Goal: Navigation & Orientation: Find specific page/section

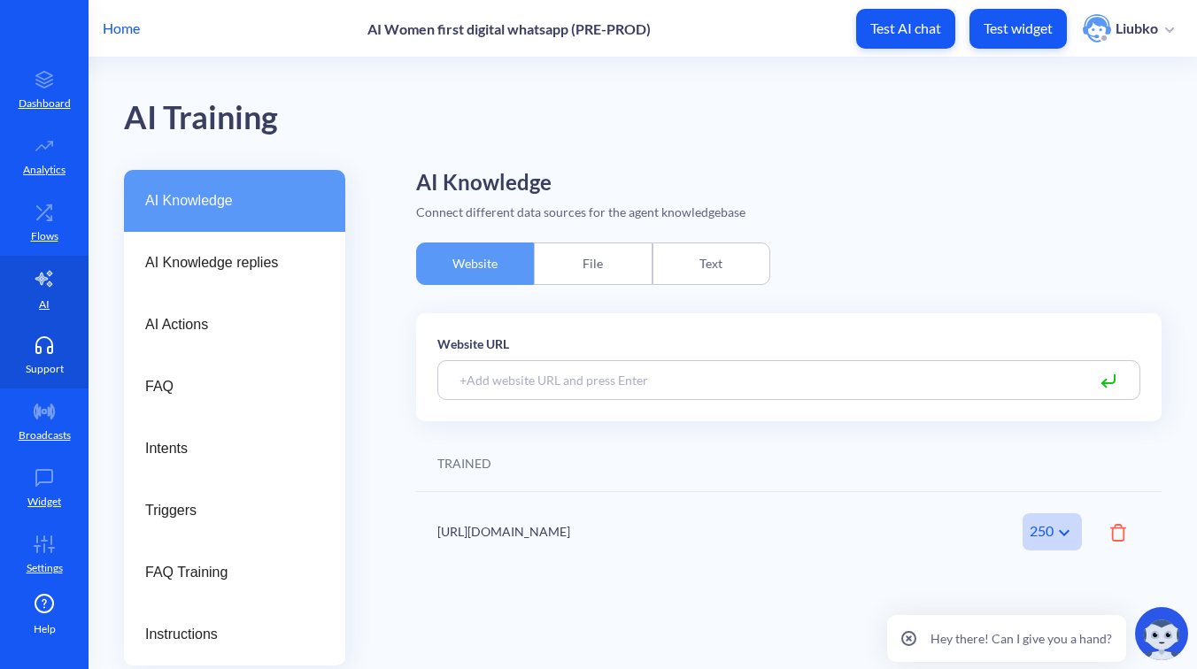
click at [42, 363] on p "Support" at bounding box center [45, 369] width 38 height 16
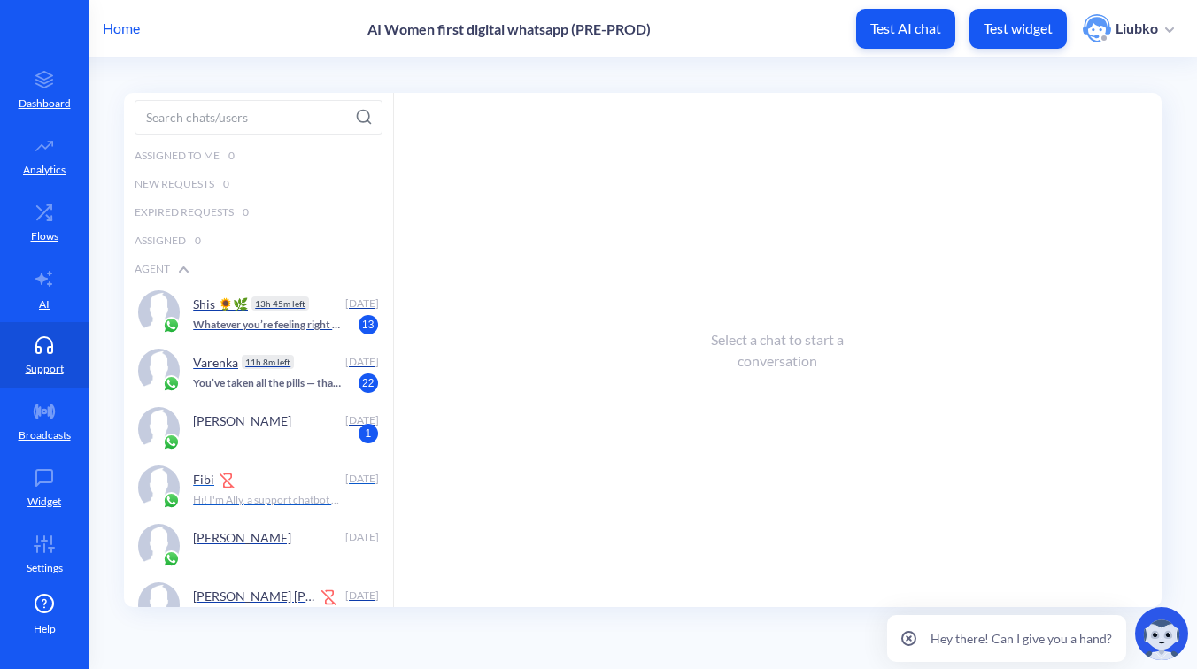
click at [266, 483] on div "Fibi" at bounding box center [265, 479] width 144 height 27
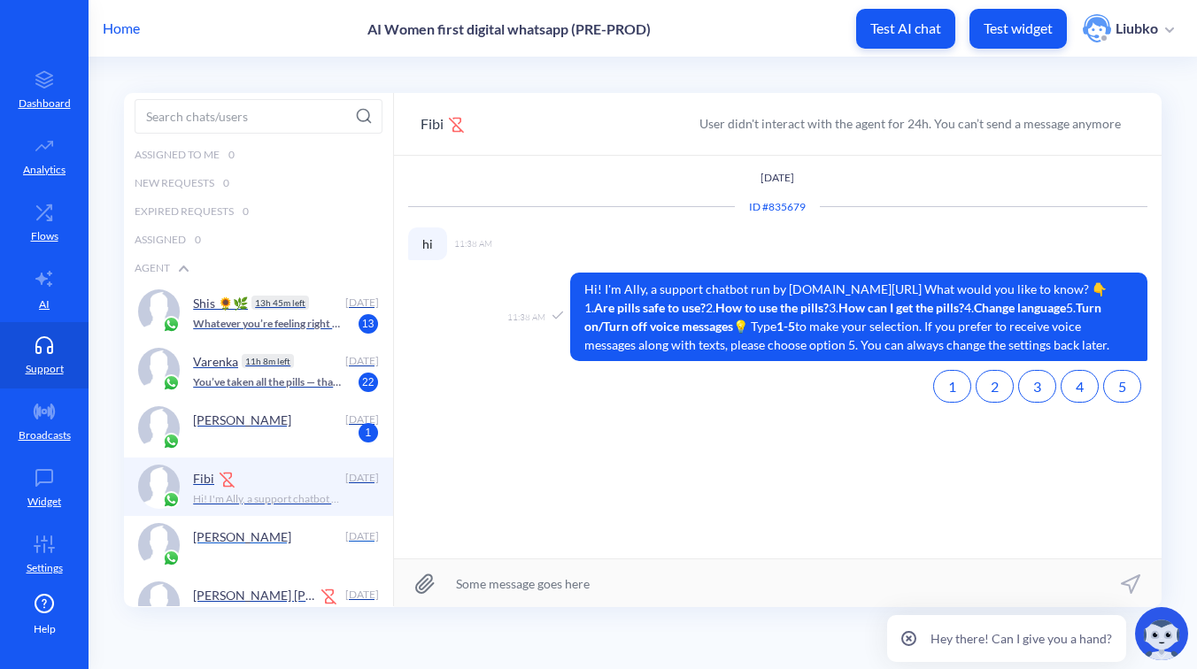
click at [271, 533] on div "[PERSON_NAME]" at bounding box center [265, 536] width 144 height 27
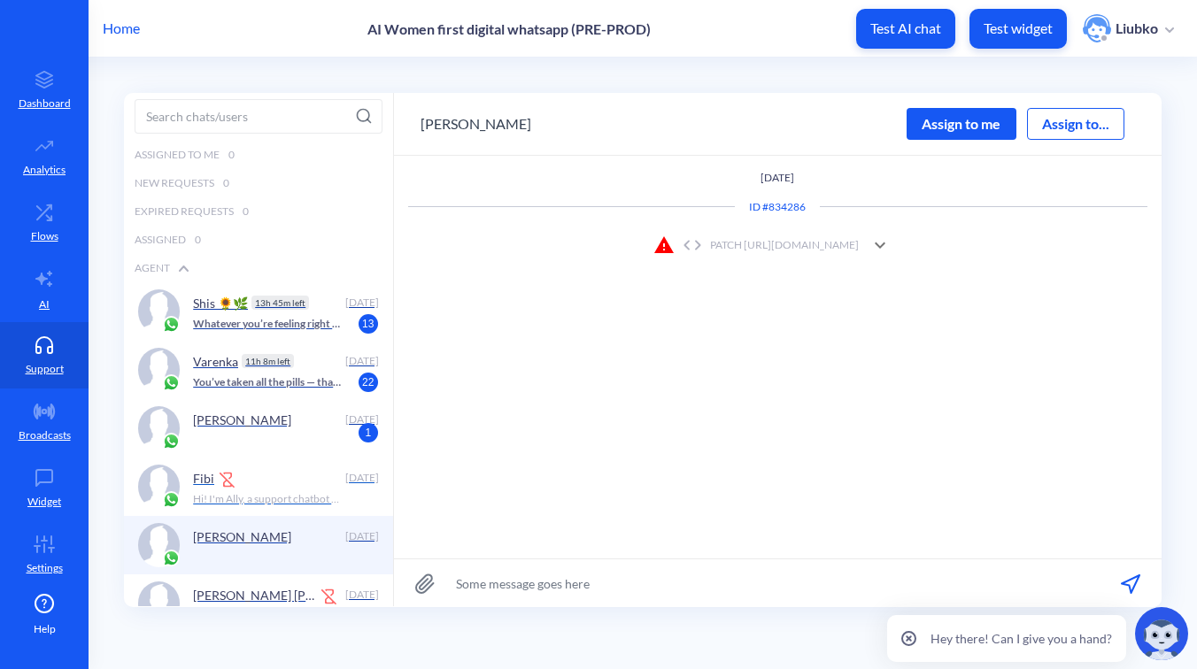
click at [231, 488] on img at bounding box center [228, 480] width 18 height 18
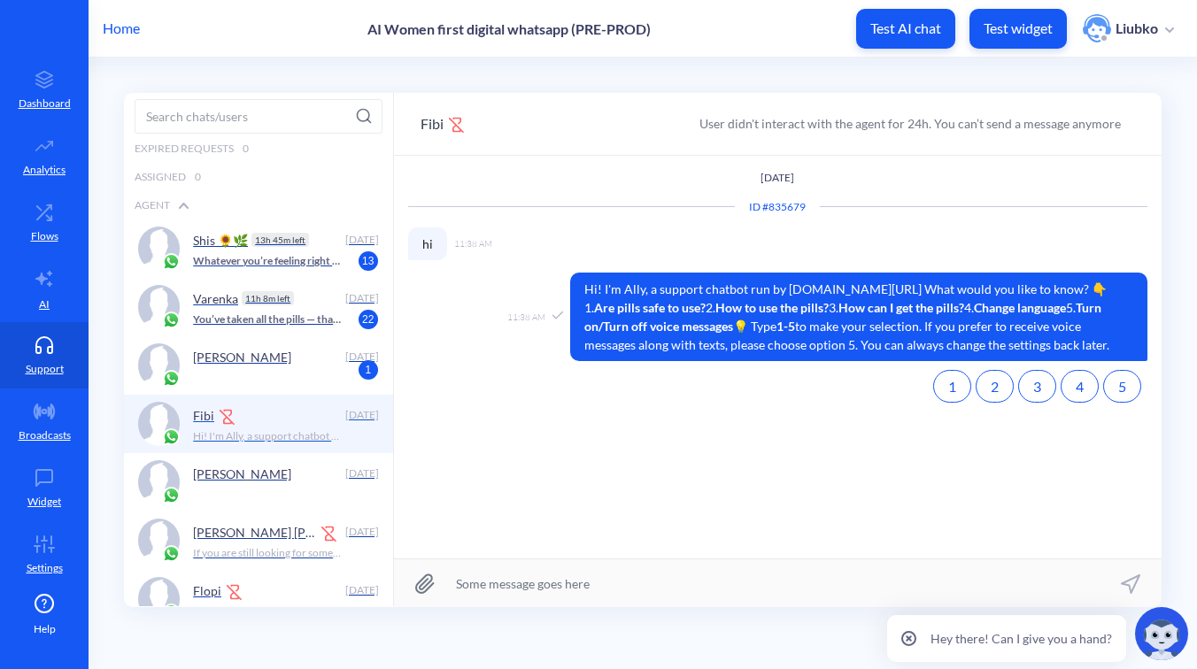
scroll to position [91, 0]
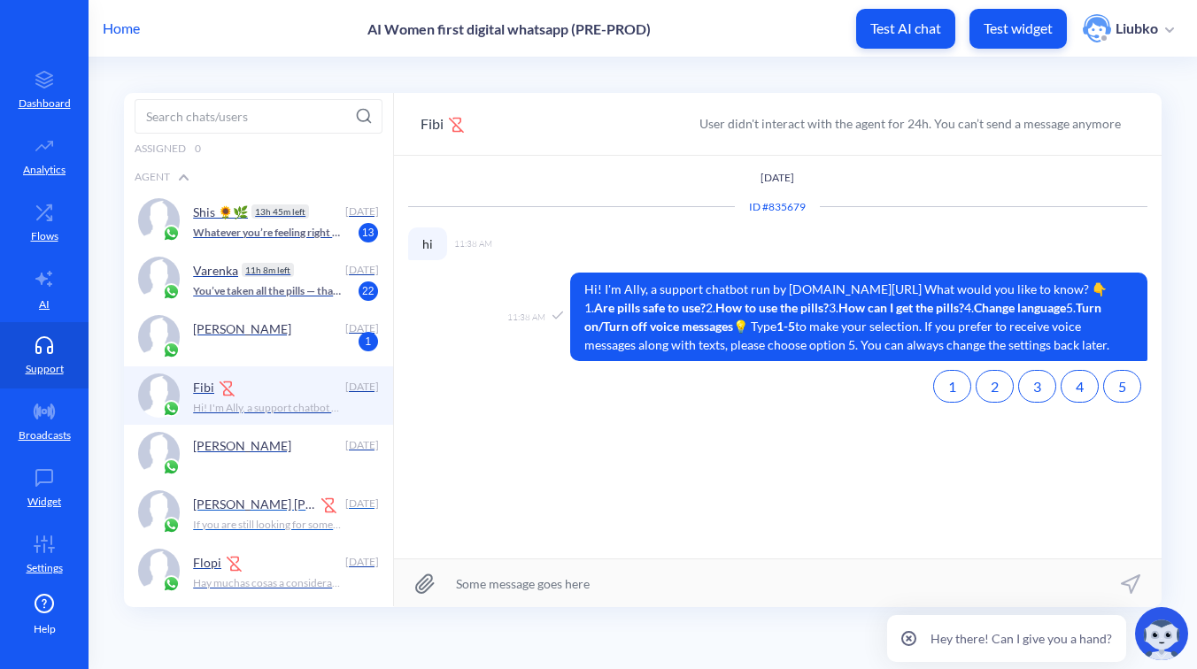
click at [256, 510] on p "[PERSON_NAME] [PERSON_NAME]" at bounding box center [254, 504] width 122 height 15
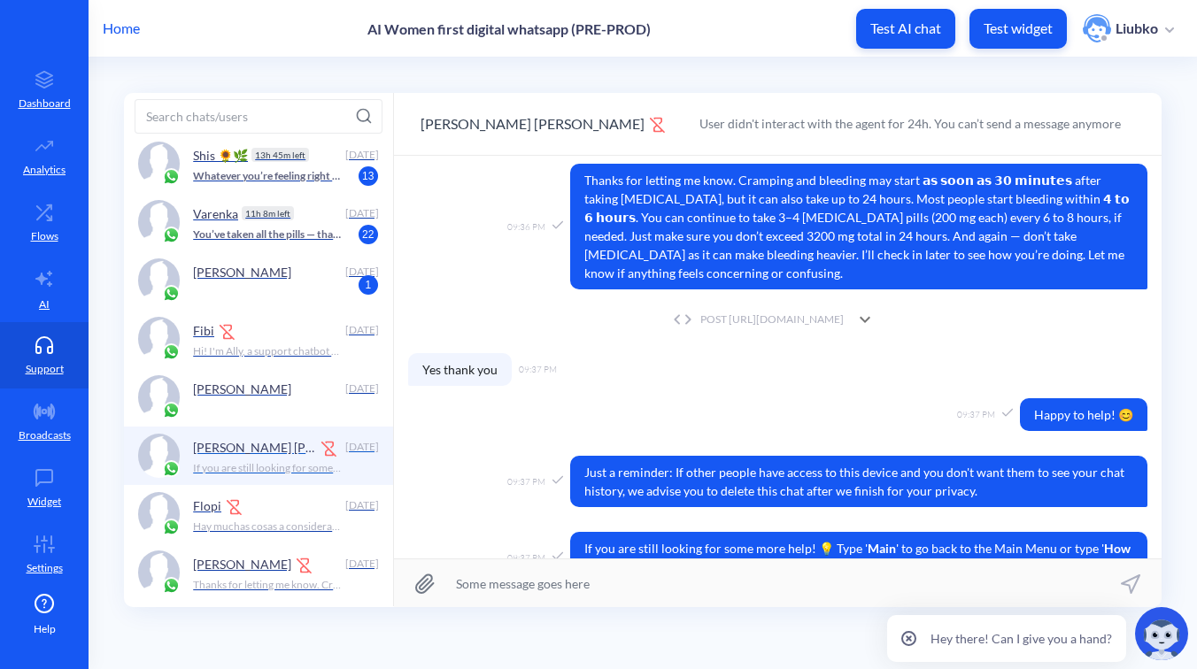
scroll to position [149, 0]
click at [275, 512] on div "Flopi" at bounding box center [265, 504] width 144 height 27
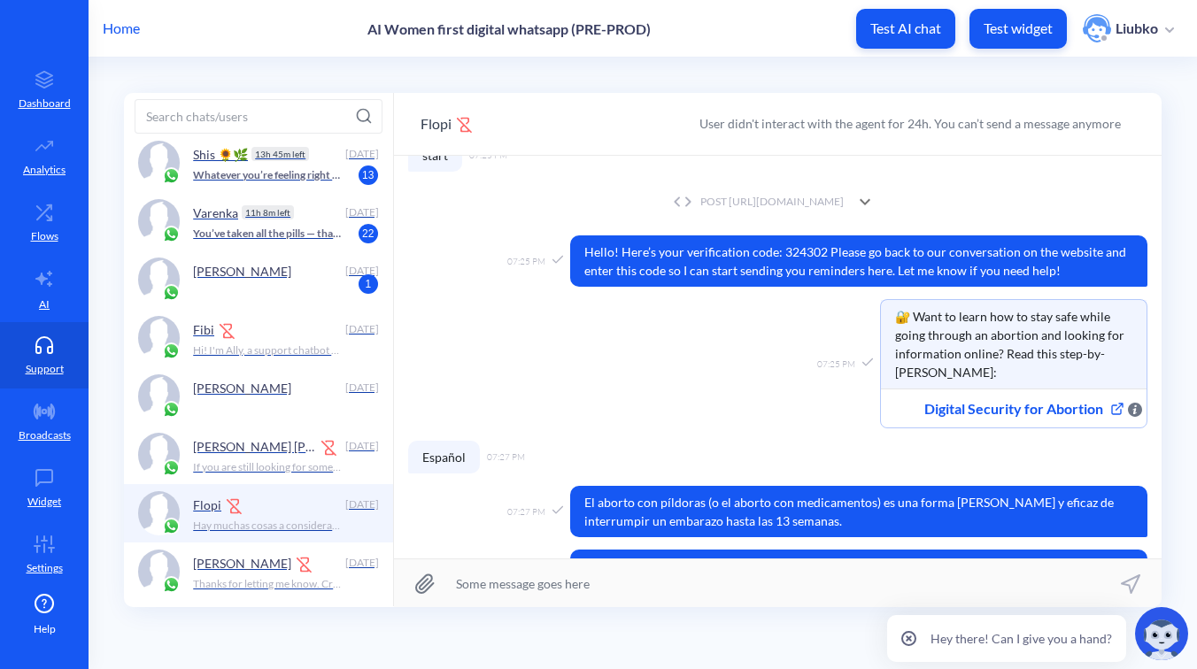
scroll to position [292, 0]
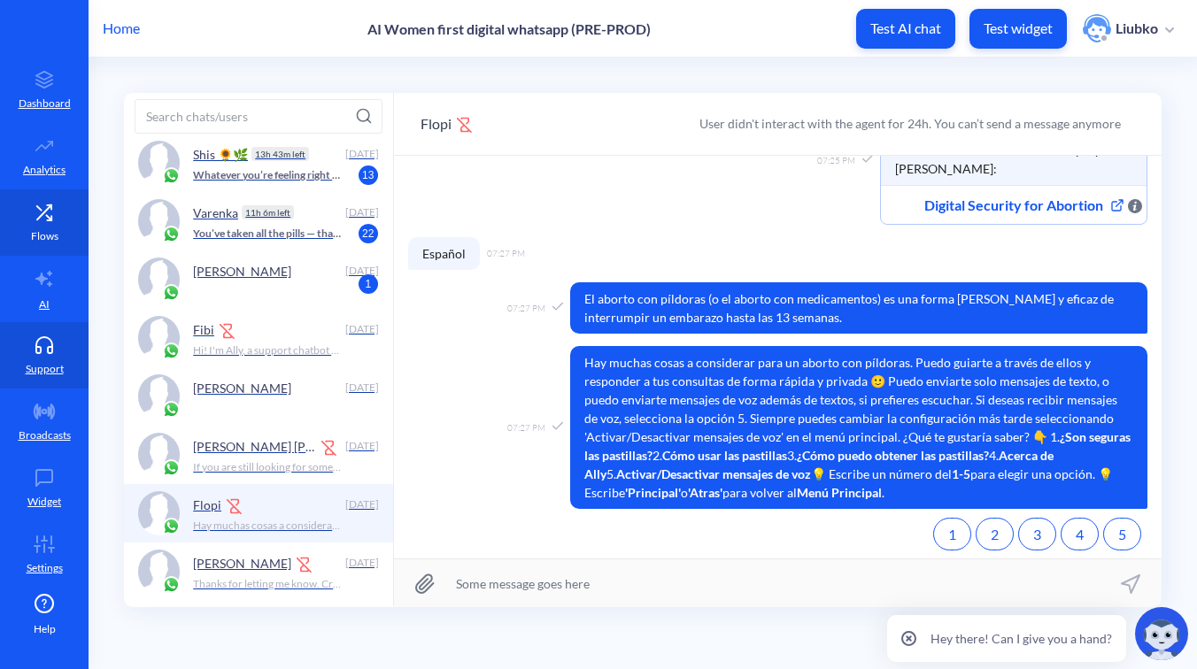
click at [29, 252] on link "Flows" at bounding box center [44, 222] width 89 height 66
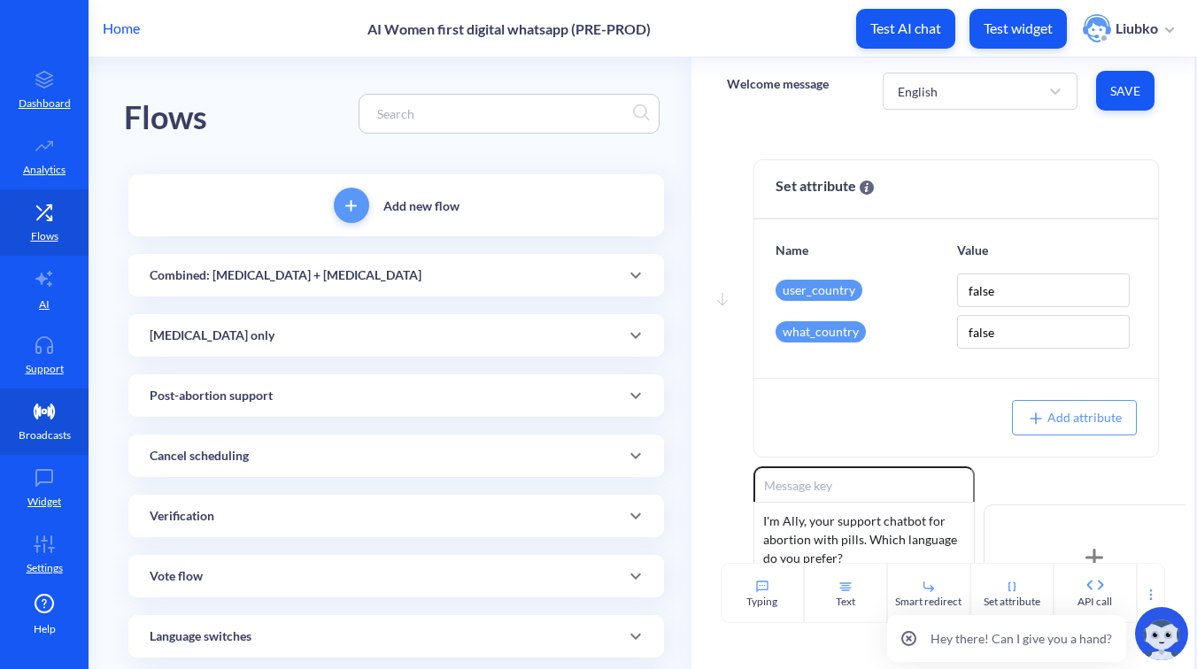
click at [49, 426] on link "Broadcasts" at bounding box center [44, 422] width 89 height 66
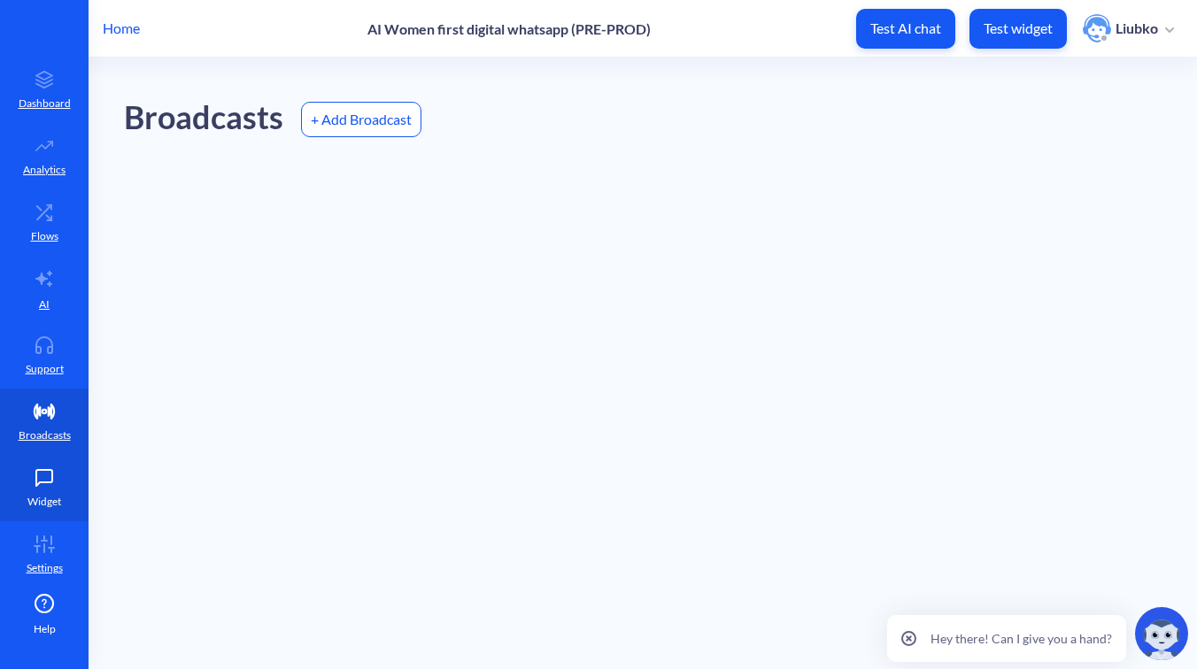
click at [64, 493] on link "Widget" at bounding box center [44, 488] width 89 height 66
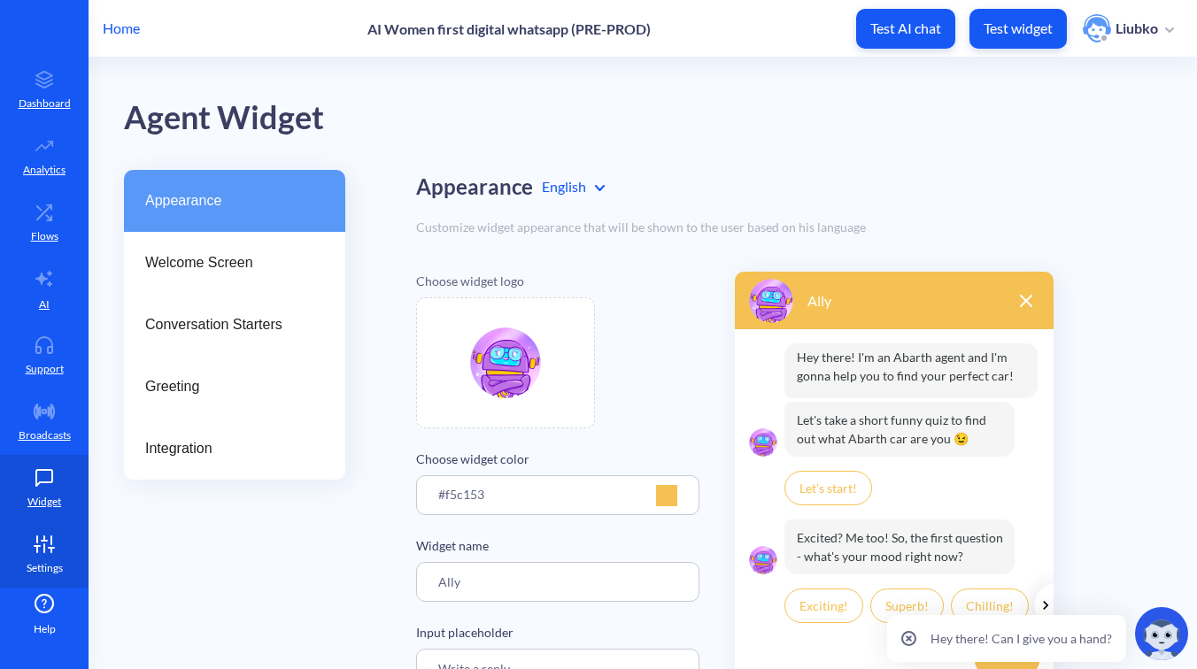
click at [58, 553] on link "Settings" at bounding box center [44, 554] width 89 height 66
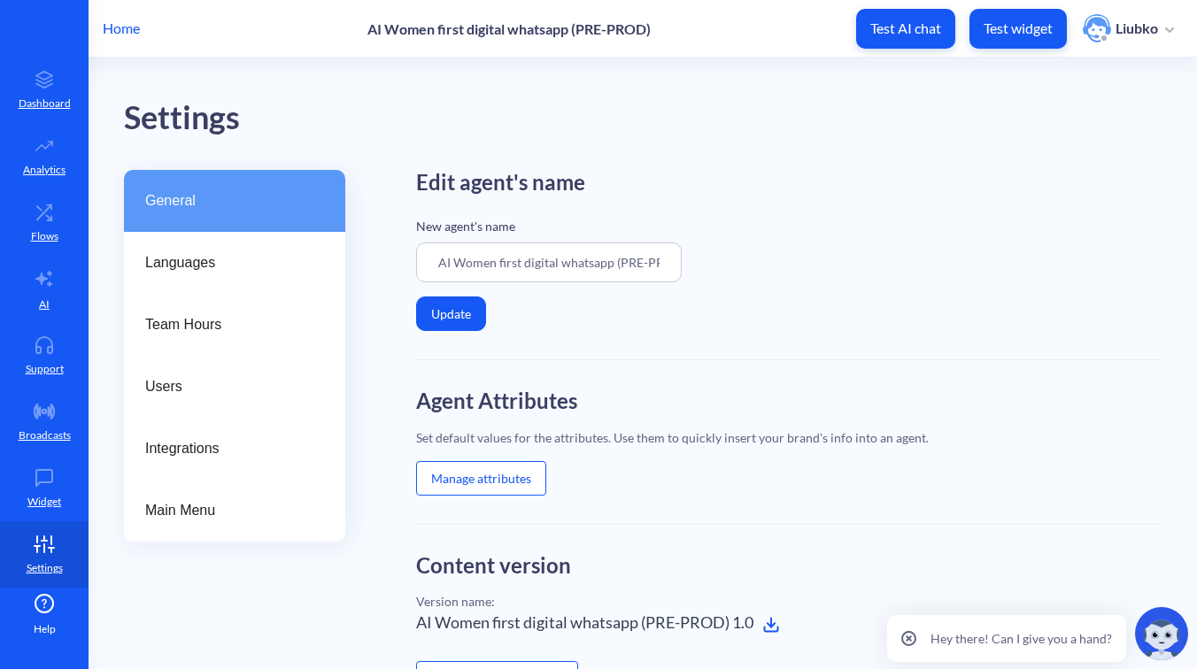
click at [52, 619] on div "Help" at bounding box center [44, 615] width 89 height 44
click at [48, 220] on icon at bounding box center [48, 217] width 5 height 5
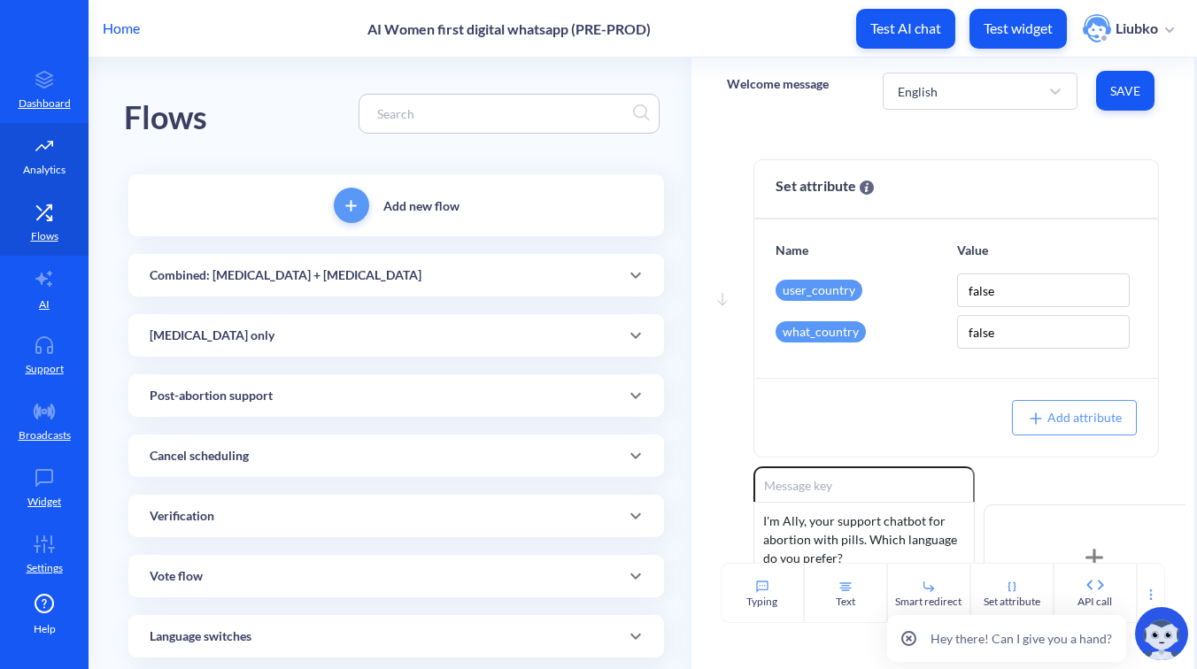
click at [81, 172] on link "Analytics" at bounding box center [44, 156] width 89 height 66
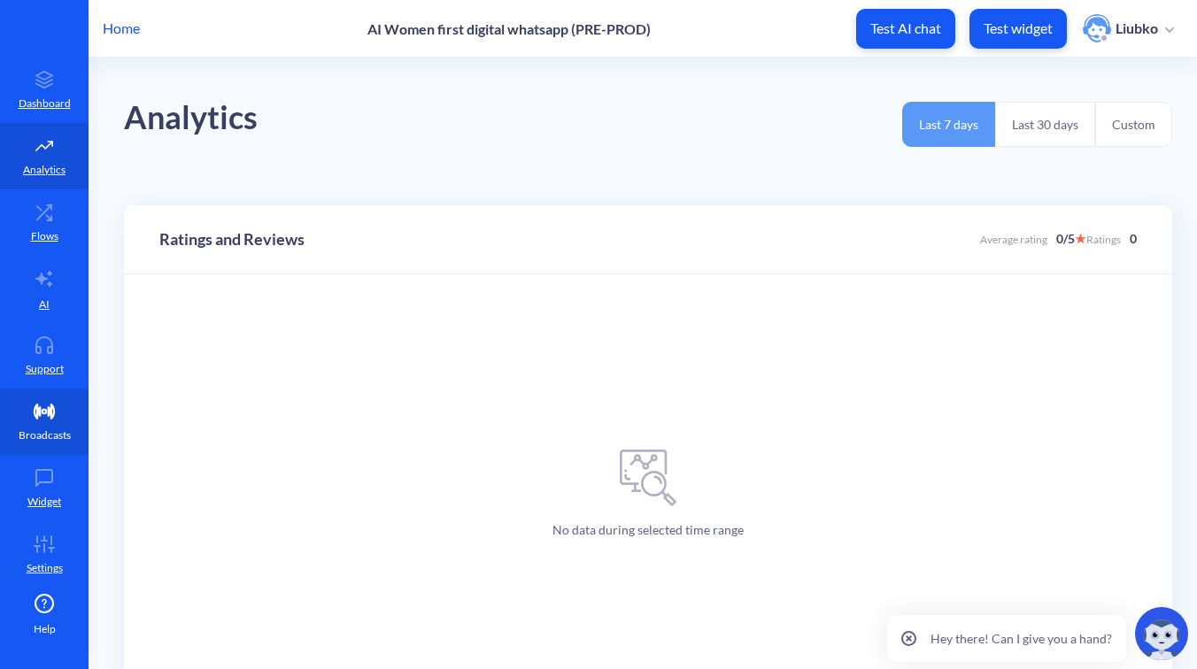
click at [47, 419] on icon at bounding box center [44, 412] width 35 height 18
